Goal: Navigation & Orientation: Understand site structure

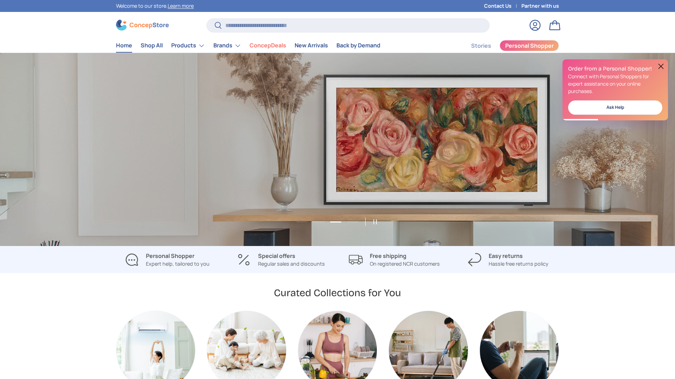
scroll to position [0, 1349]
